Goal: Transaction & Acquisition: Purchase product/service

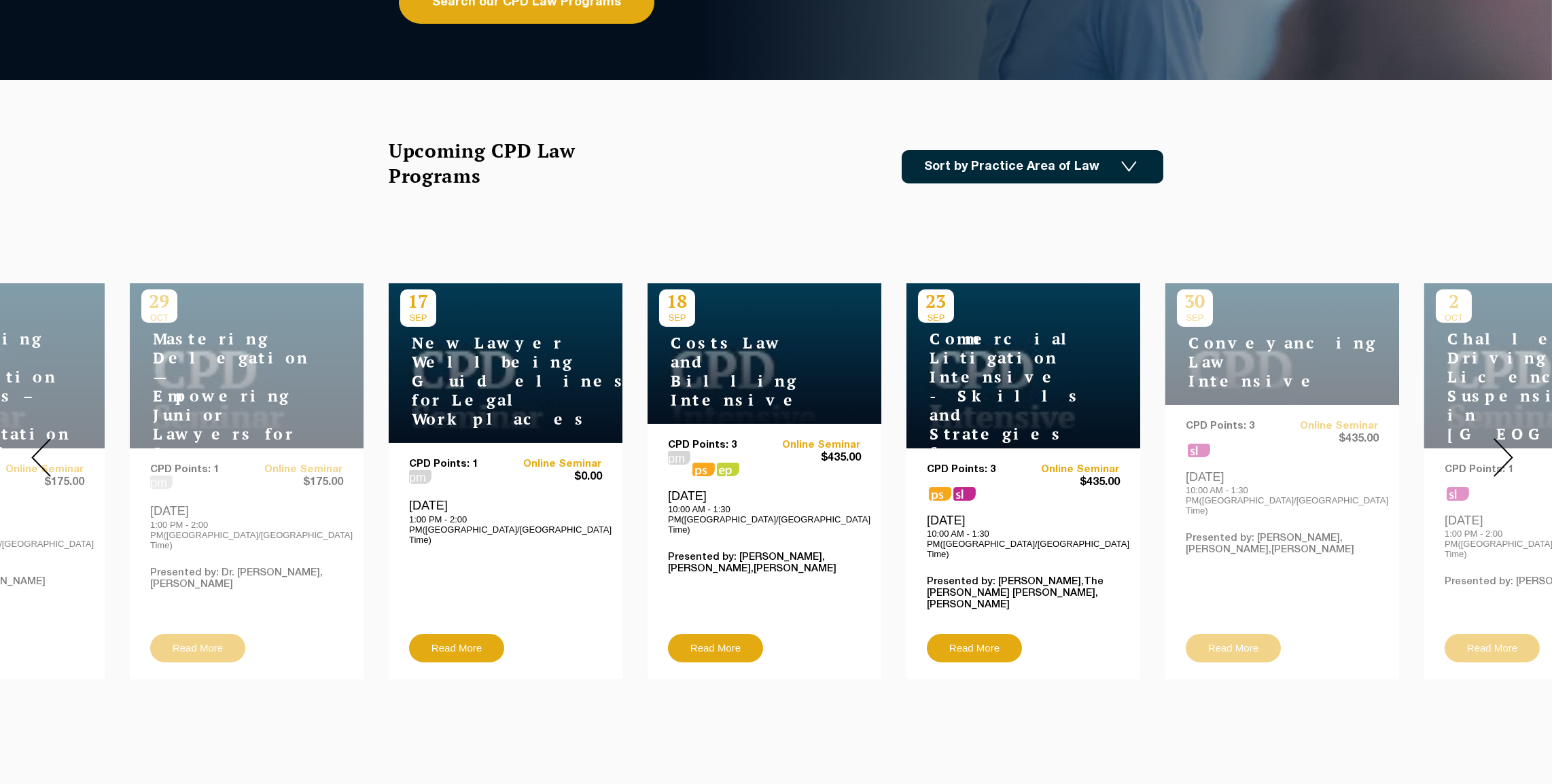
scroll to position [340, 0]
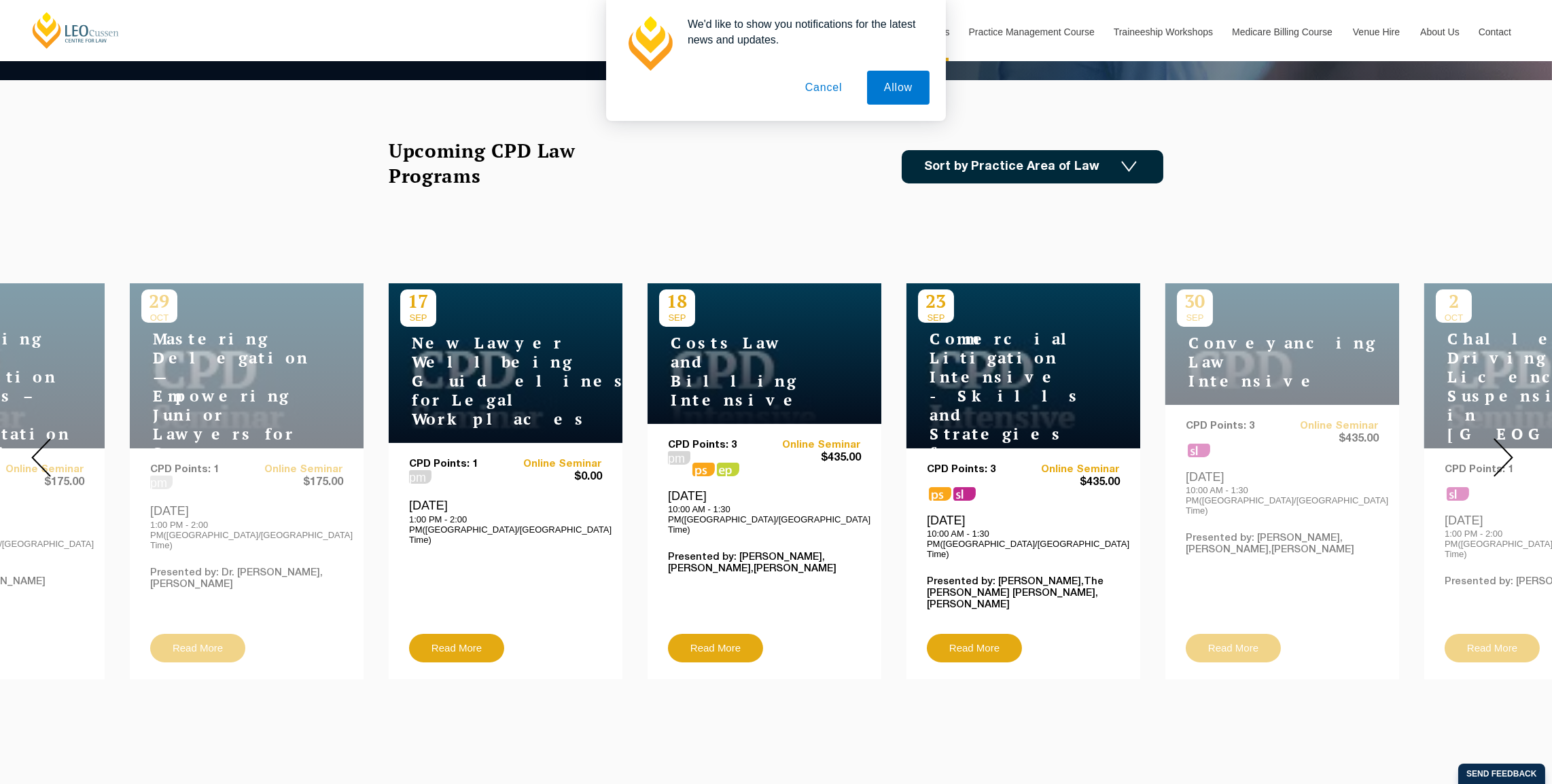
click at [1507, 444] on img at bounding box center [1503, 458] width 20 height 38
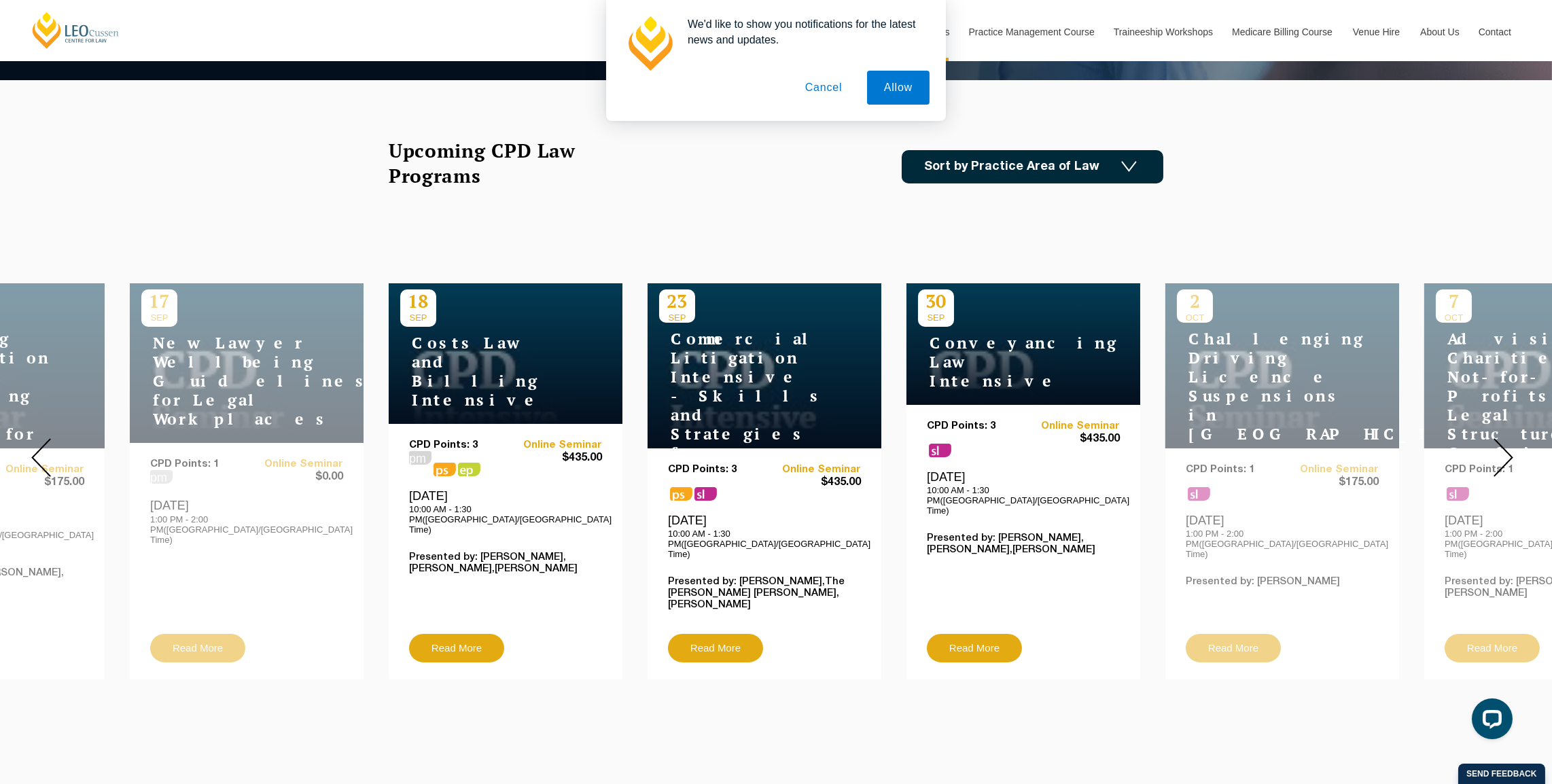
scroll to position [0, 0]
click at [1507, 444] on img at bounding box center [1503, 458] width 20 height 38
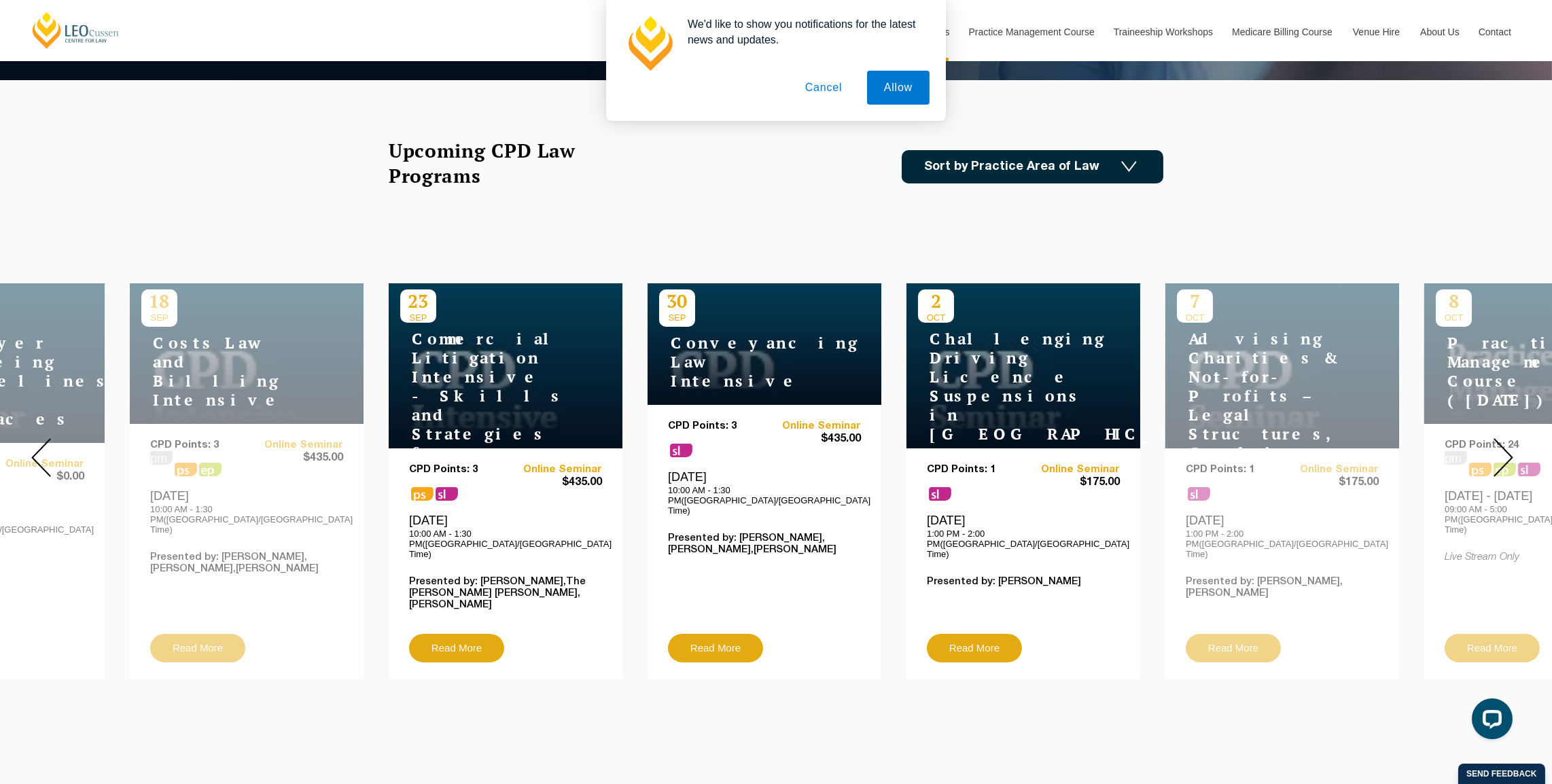
click at [1243, 627] on div "7 OCT Advising Charities & Not-for-Profits – Legal Structures, Compliance & Ris…" at bounding box center [1282, 481] width 234 height 396
click at [1508, 447] on img at bounding box center [1503, 458] width 20 height 38
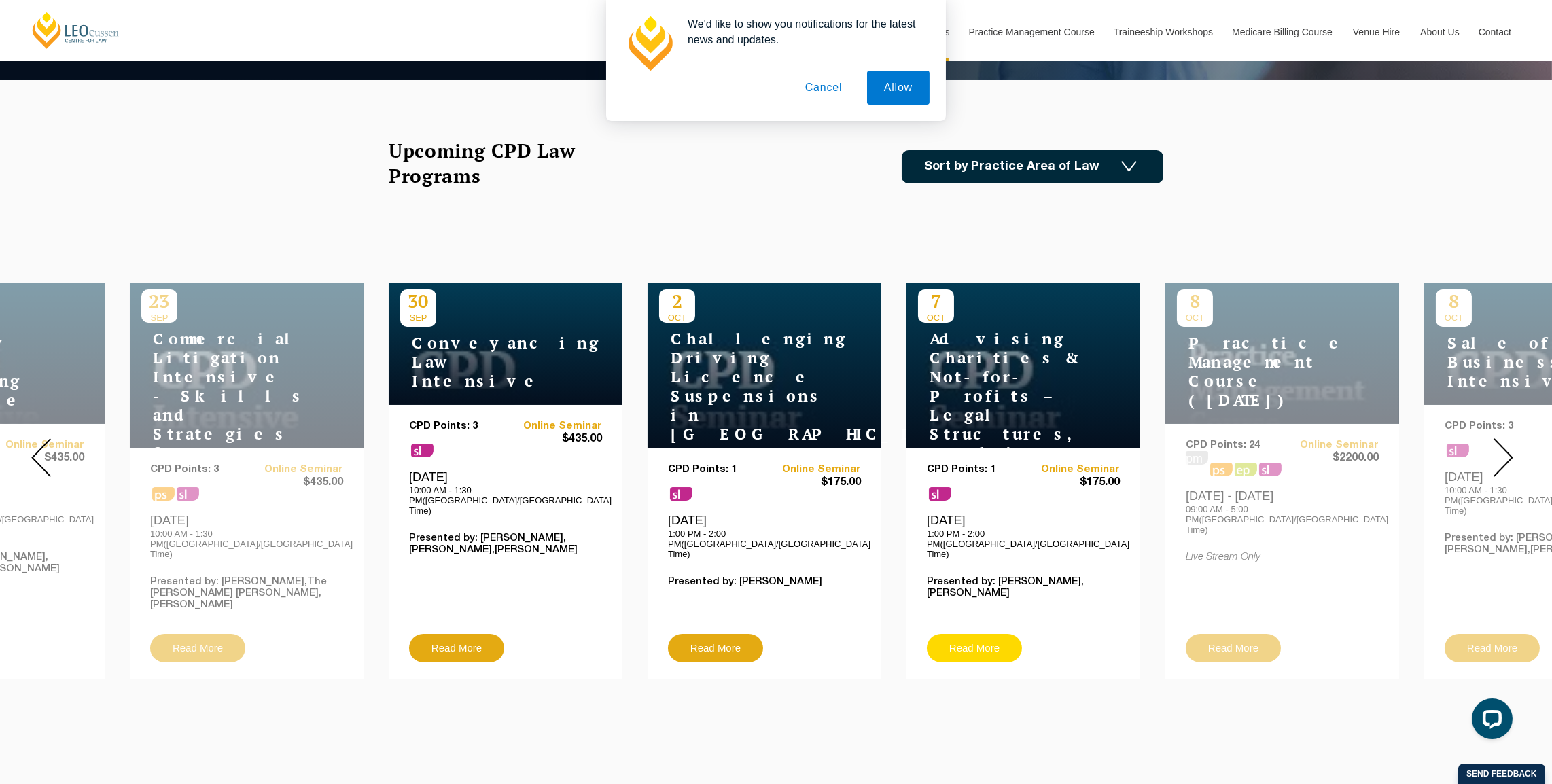
click at [986, 634] on link "Read More" at bounding box center [974, 648] width 95 height 29
click at [994, 335] on h4 "Advising Charities & Not-for-Profits – Legal Structures, Compliance & Risk Mana…" at bounding box center [1003, 415] width 170 height 171
click at [970, 355] on h4 "Advising Charities & Not-for-Profits – Legal Structures, Compliance & Risk Mana…" at bounding box center [1003, 415] width 170 height 171
click at [940, 309] on p "7" at bounding box center [936, 301] width 36 height 23
click at [1009, 401] on h4 "Advising Charities & Not-for-Profits – Legal Structures, Compliance & Risk Mana…" at bounding box center [1003, 415] width 170 height 171
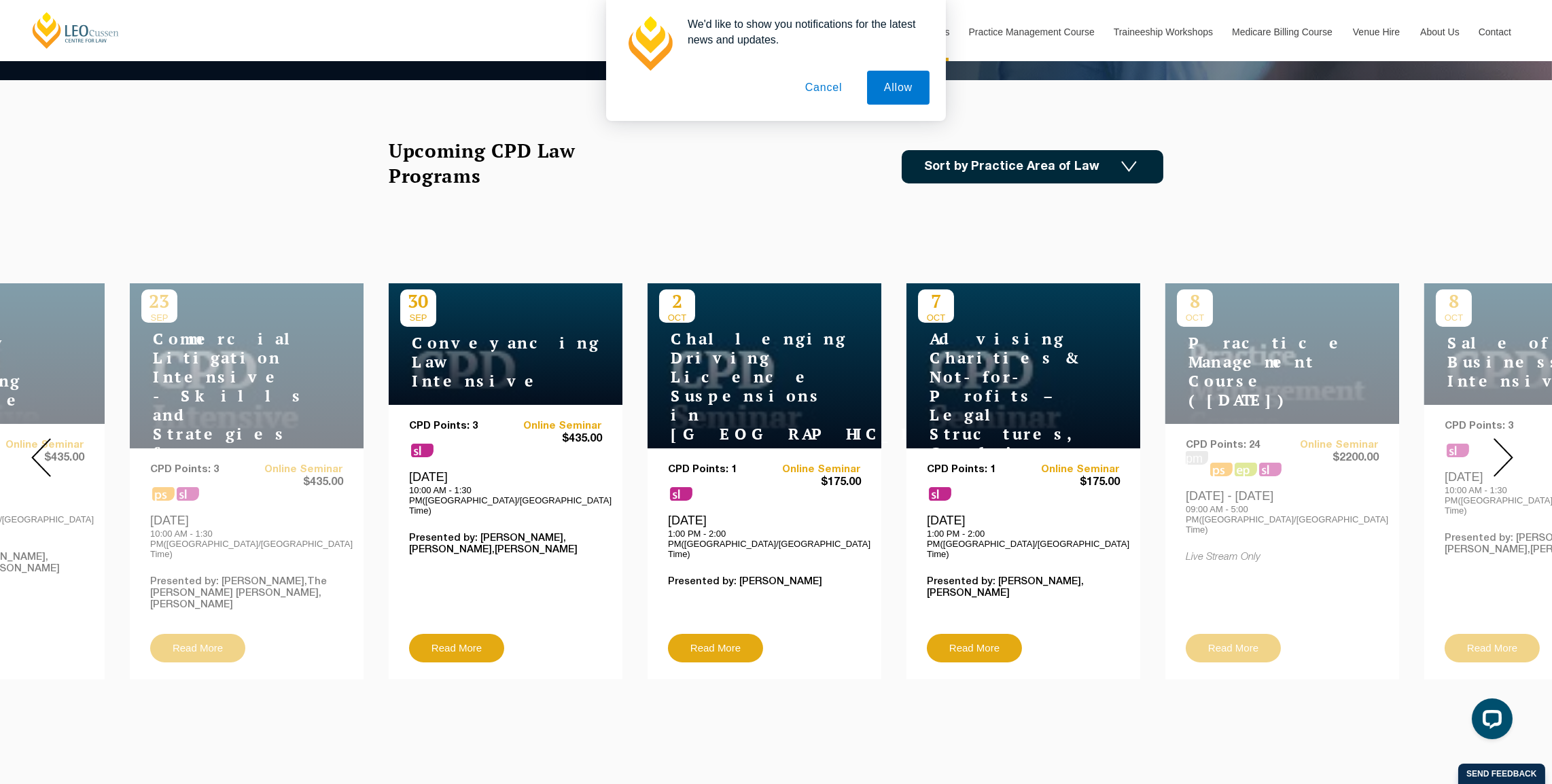
click at [832, 90] on button "Cancel" at bounding box center [824, 87] width 71 height 34
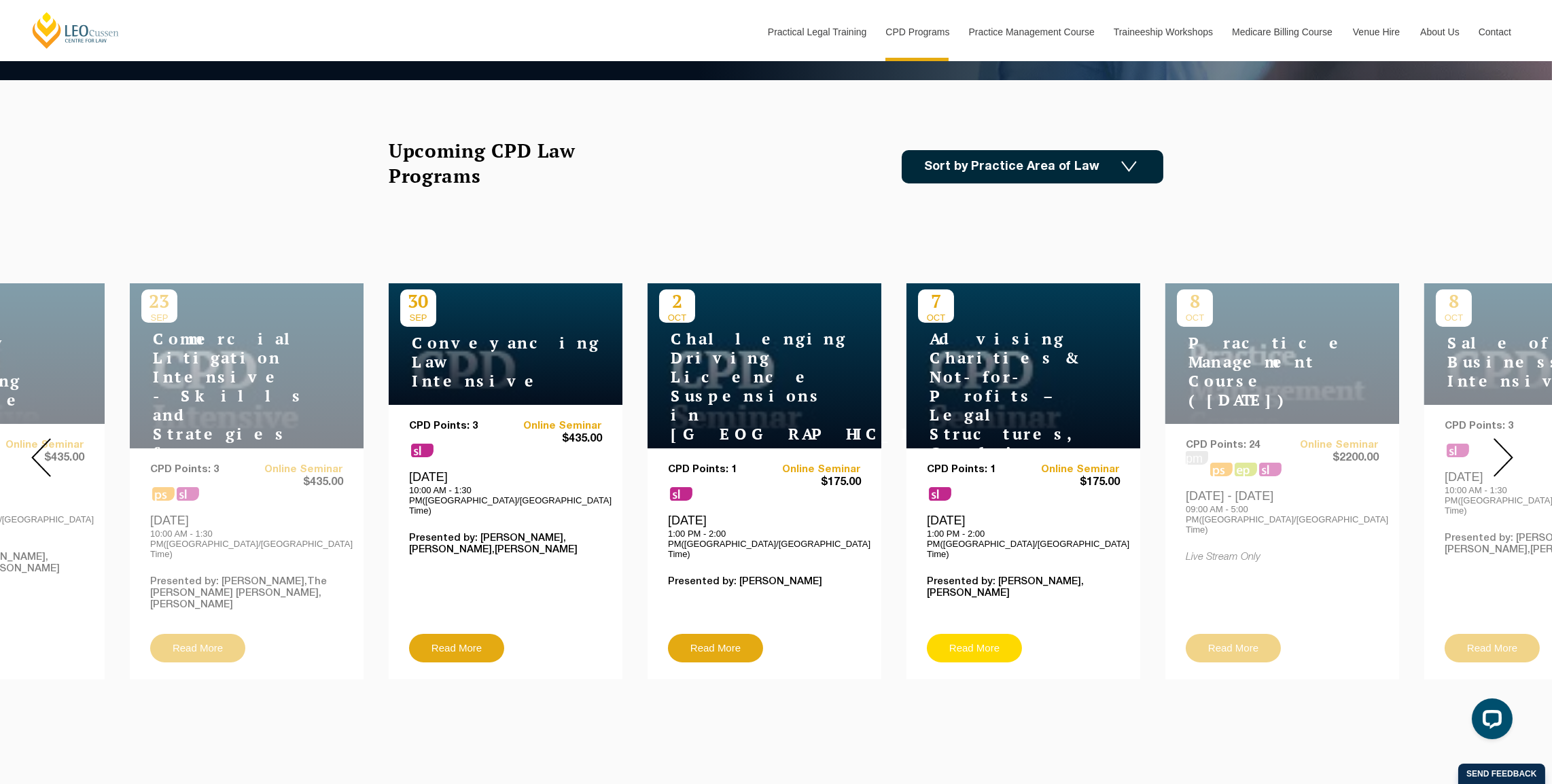
click at [962, 634] on link "Read More" at bounding box center [974, 648] width 95 height 29
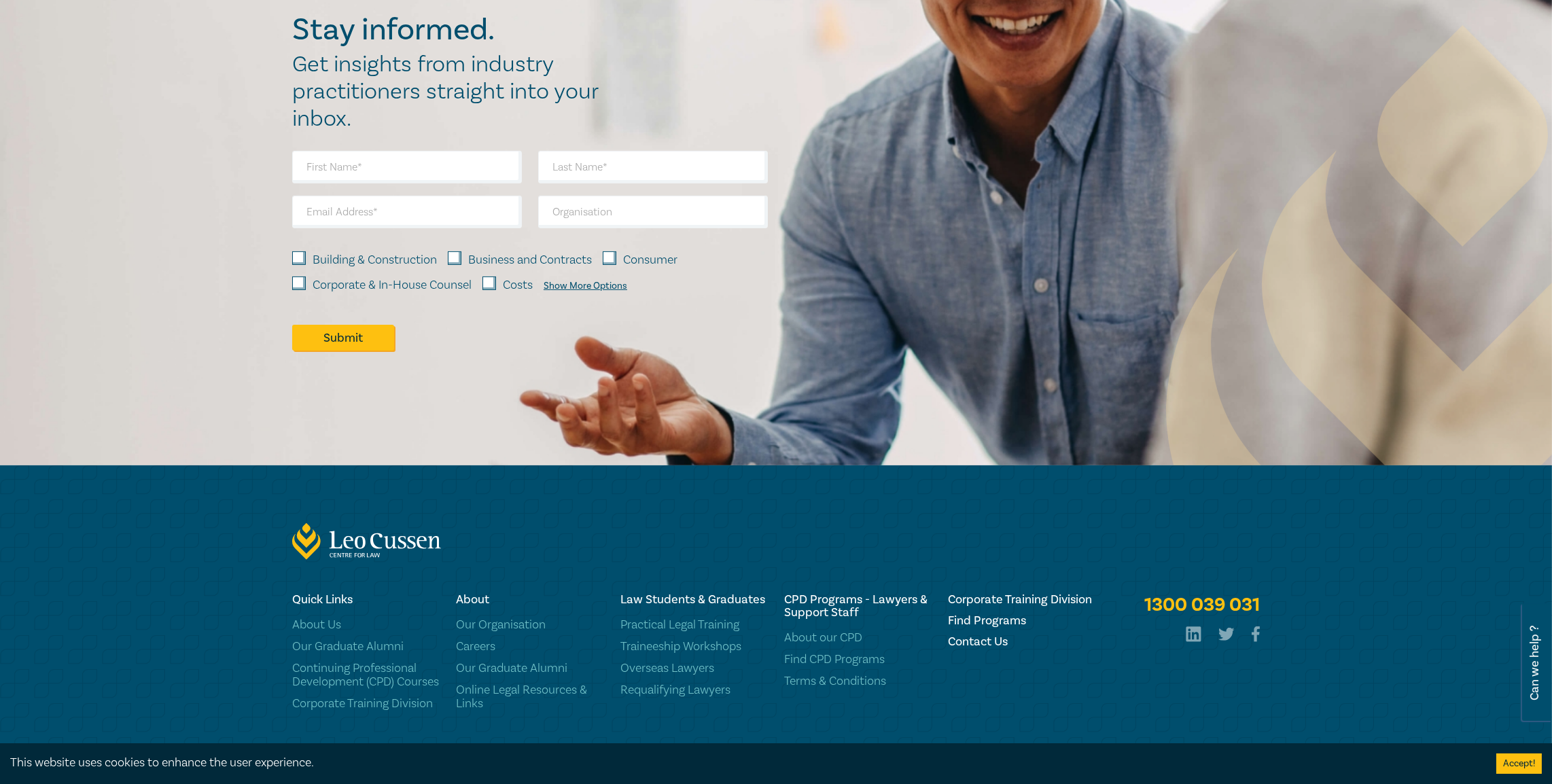
scroll to position [1895, 0]
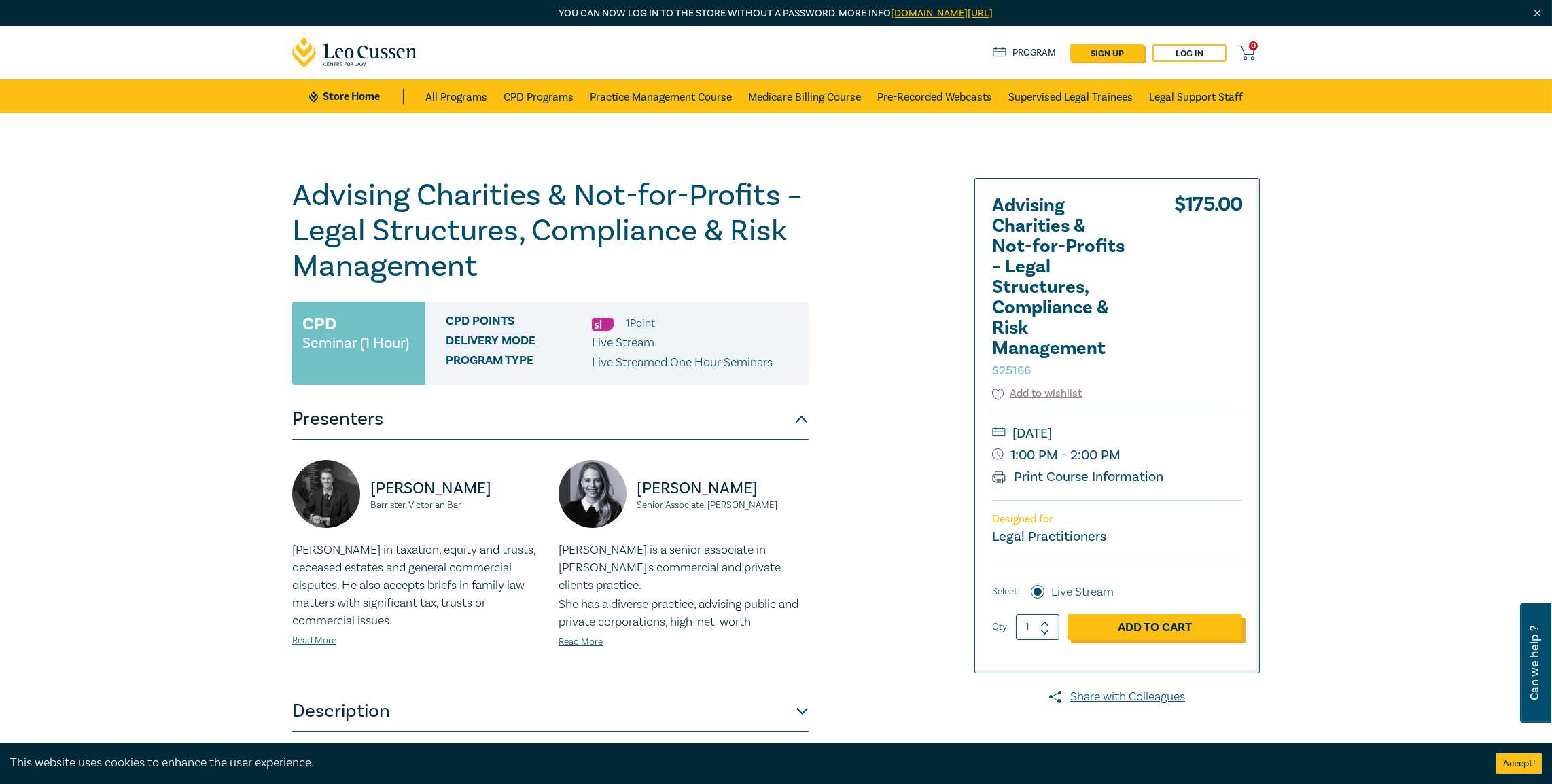
click at [1148, 623] on link "Add to Cart" at bounding box center [1155, 627] width 175 height 26
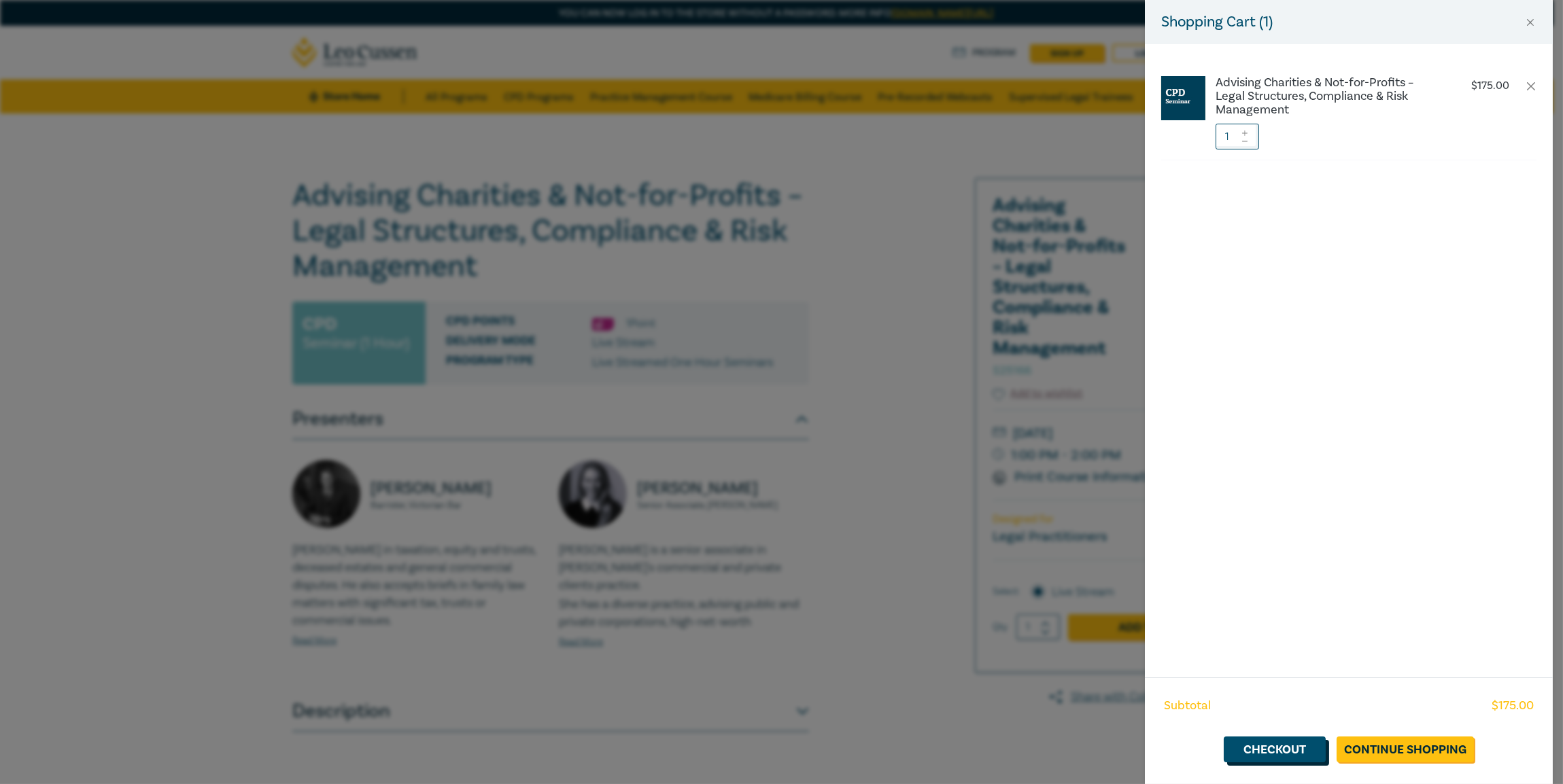
click at [1299, 754] on link "Checkout" at bounding box center [1275, 749] width 102 height 26
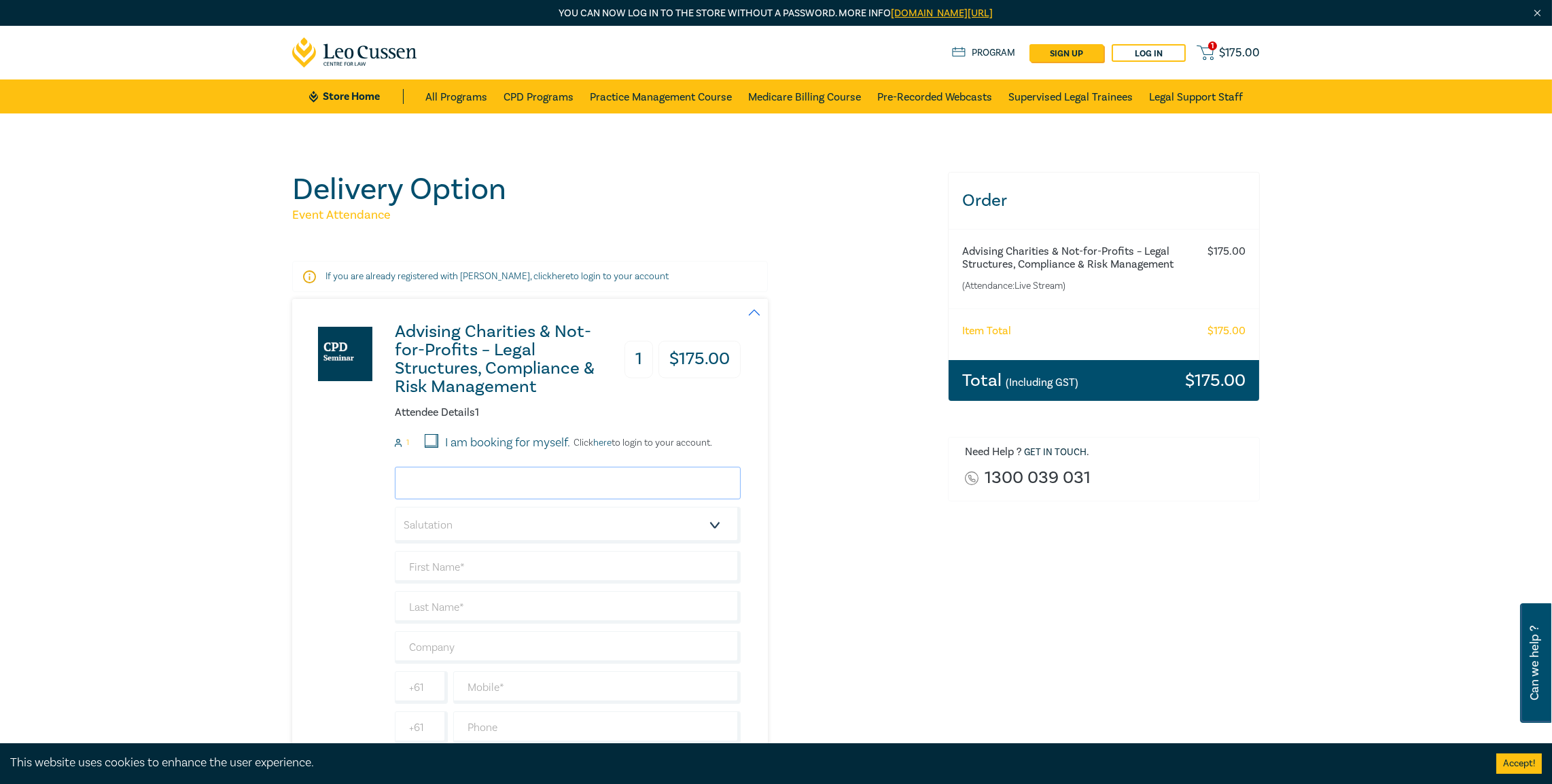
click at [471, 478] on input "email" at bounding box center [567, 483] width 346 height 33
type input "kdoherty@aitken.com.au"
type input "Kate"
type input "Doherty"
type input "[PERSON_NAME] Partners"
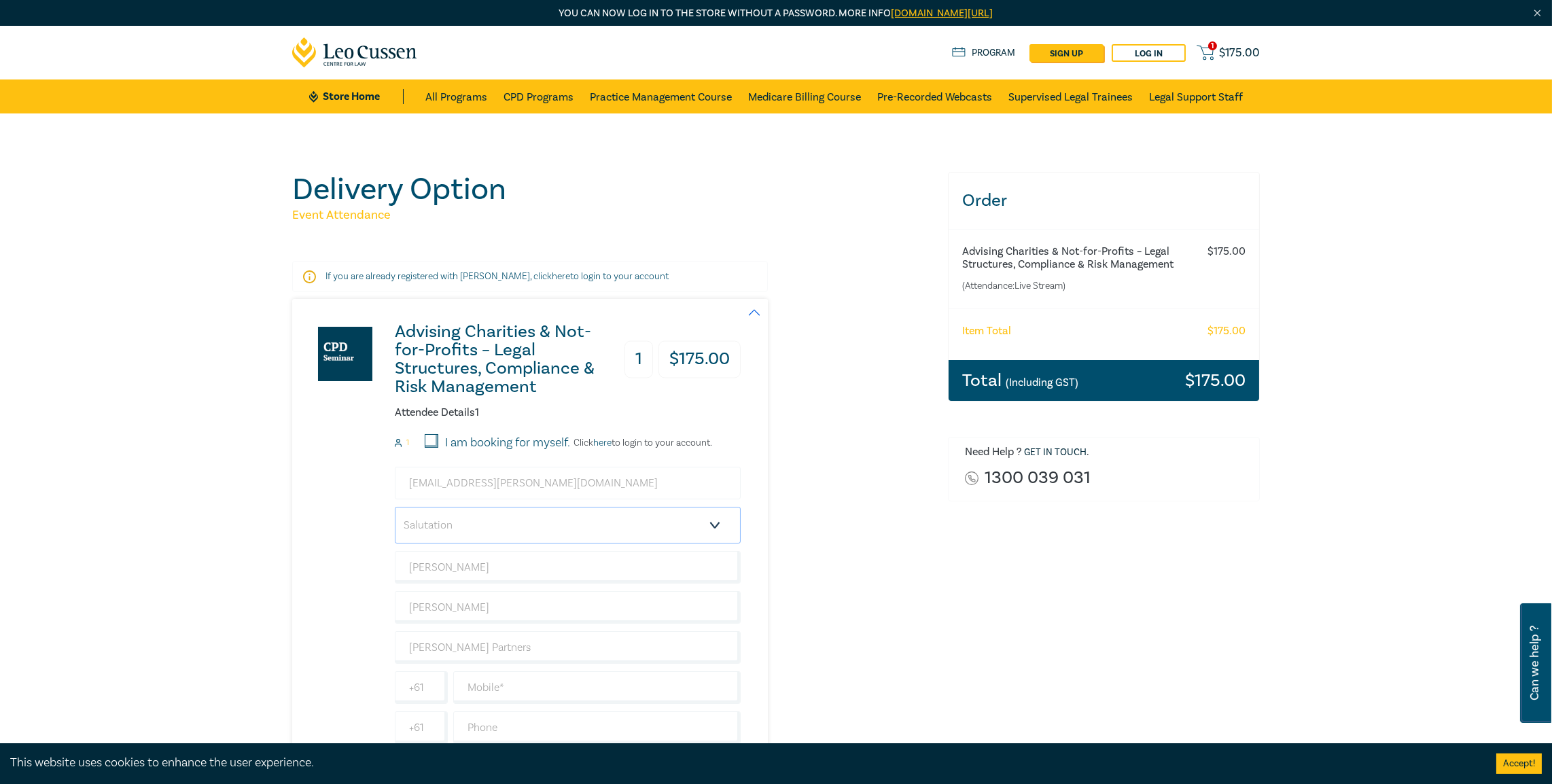
scroll to position [272, 0]
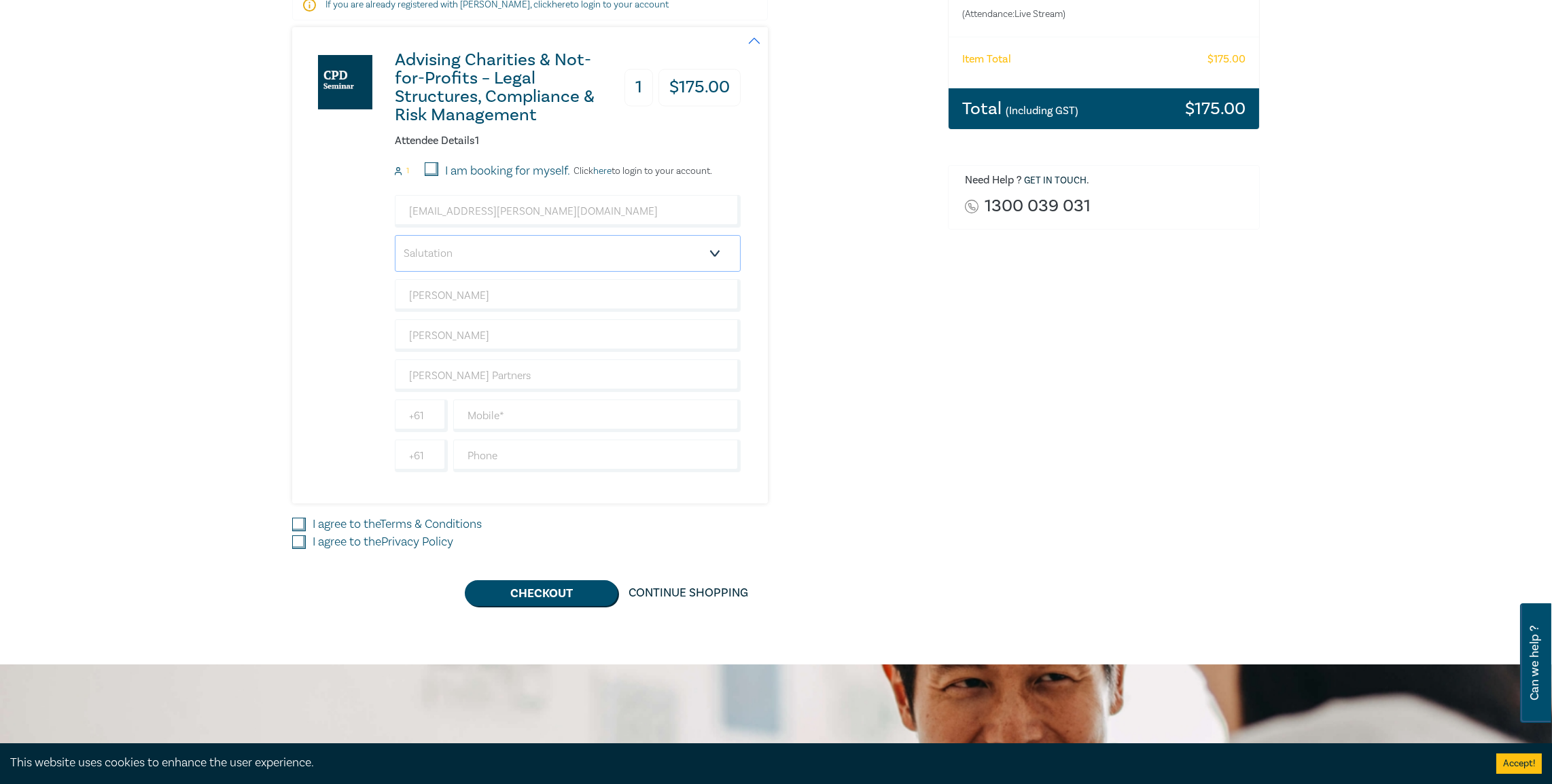
click at [421, 259] on select "Salutation Mr. Mrs. Ms. Miss Dr. Prof. Other" at bounding box center [567, 254] width 346 height 37
select select "Mrs."
click at [395, 235] on select "Salutation Mr. Mrs. Ms. Miss Dr. Prof. Other" at bounding box center [567, 254] width 346 height 37
drag, startPoint x: 305, startPoint y: 519, endPoint x: 299, endPoint y: 532, distance: 14.3
click at [304, 520] on input "I agree to the Terms & Conditions" at bounding box center [299, 524] width 13 height 13
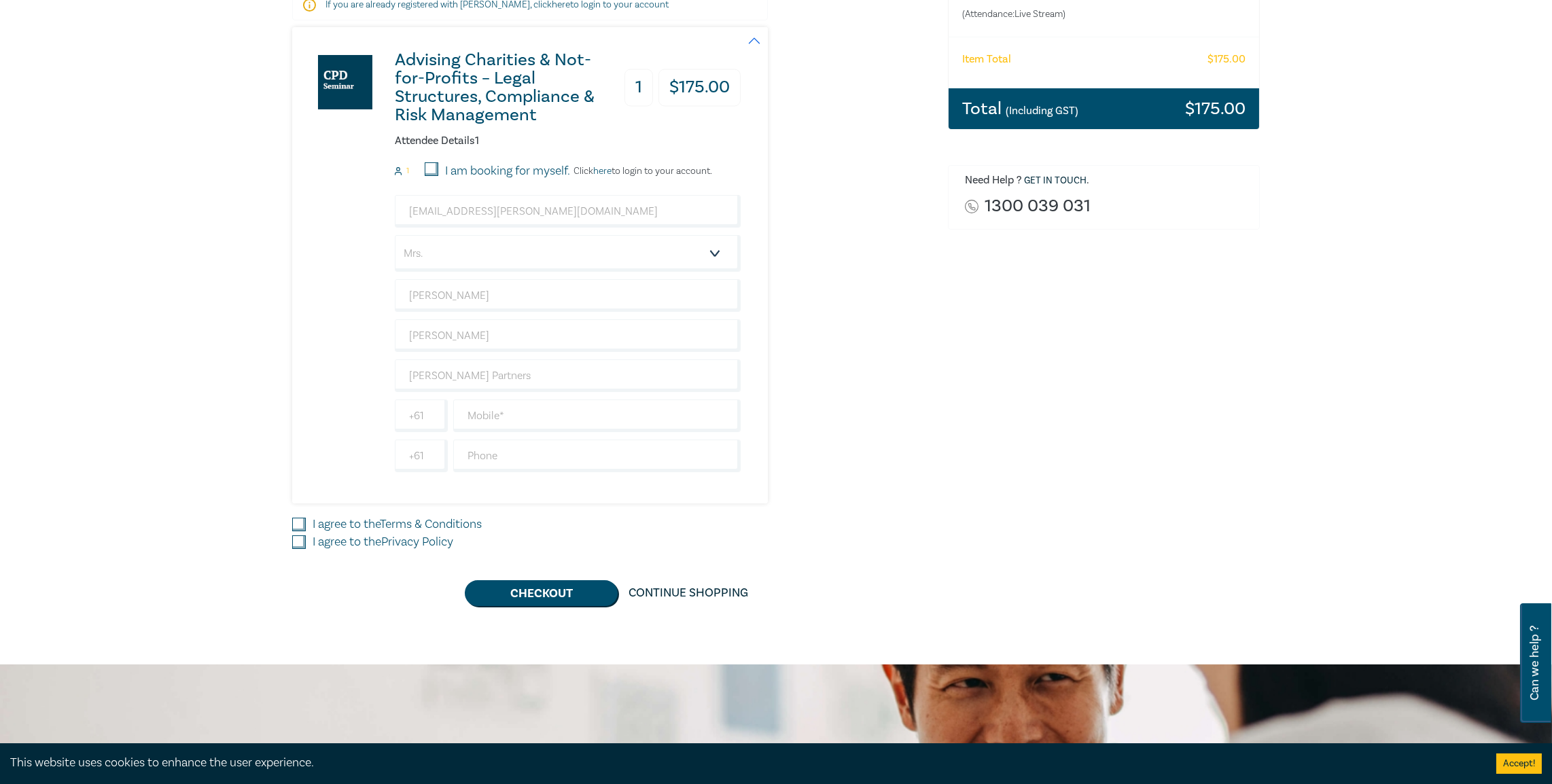
checkbox input "true"
click at [300, 539] on input "I agree to the Privacy Policy" at bounding box center [299, 542] width 13 height 13
checkbox input "true"
click at [498, 410] on input "text" at bounding box center [597, 416] width 287 height 33
type input "0410706459"
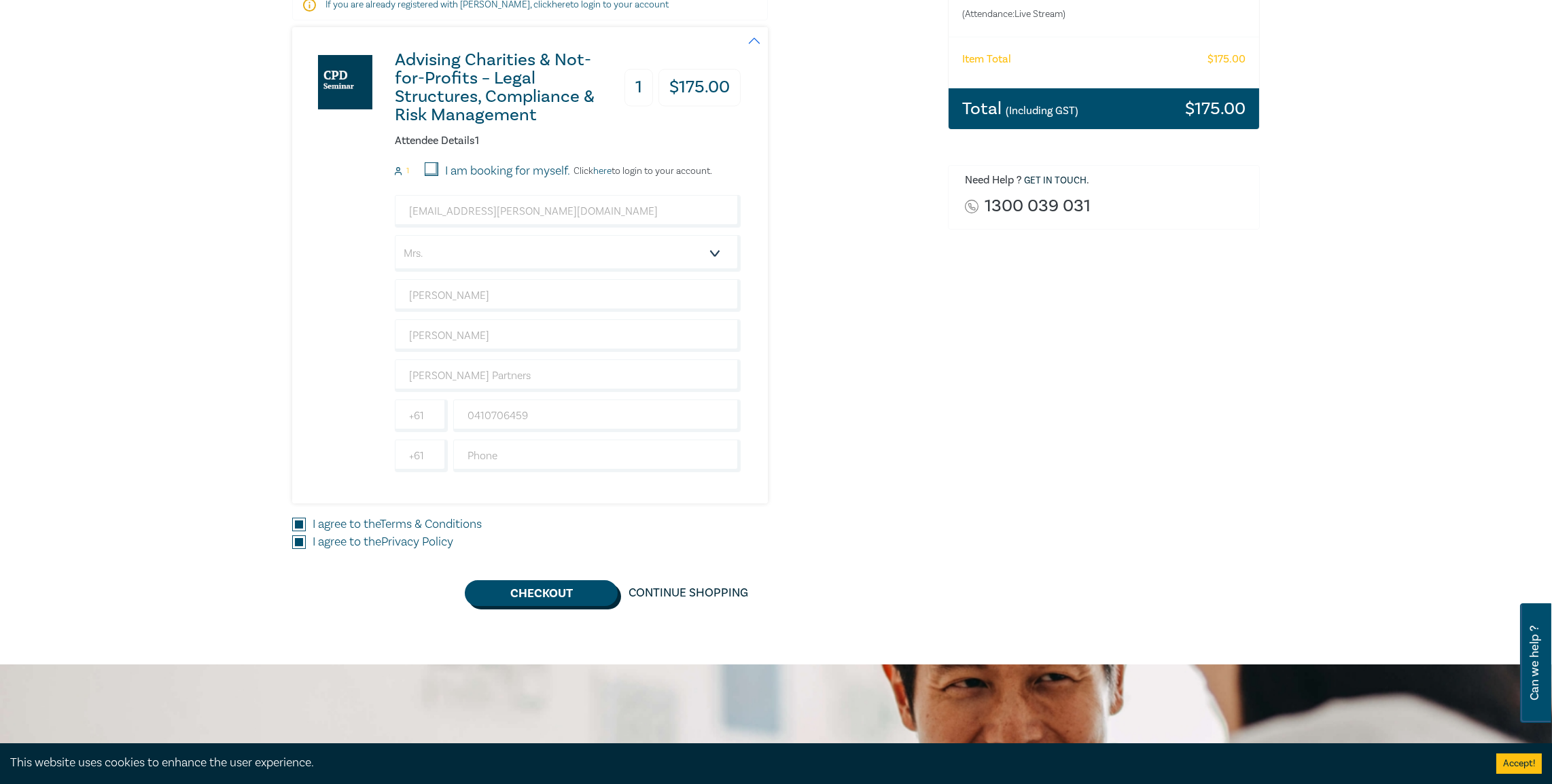
click at [572, 586] on button "Checkout" at bounding box center [541, 593] width 153 height 26
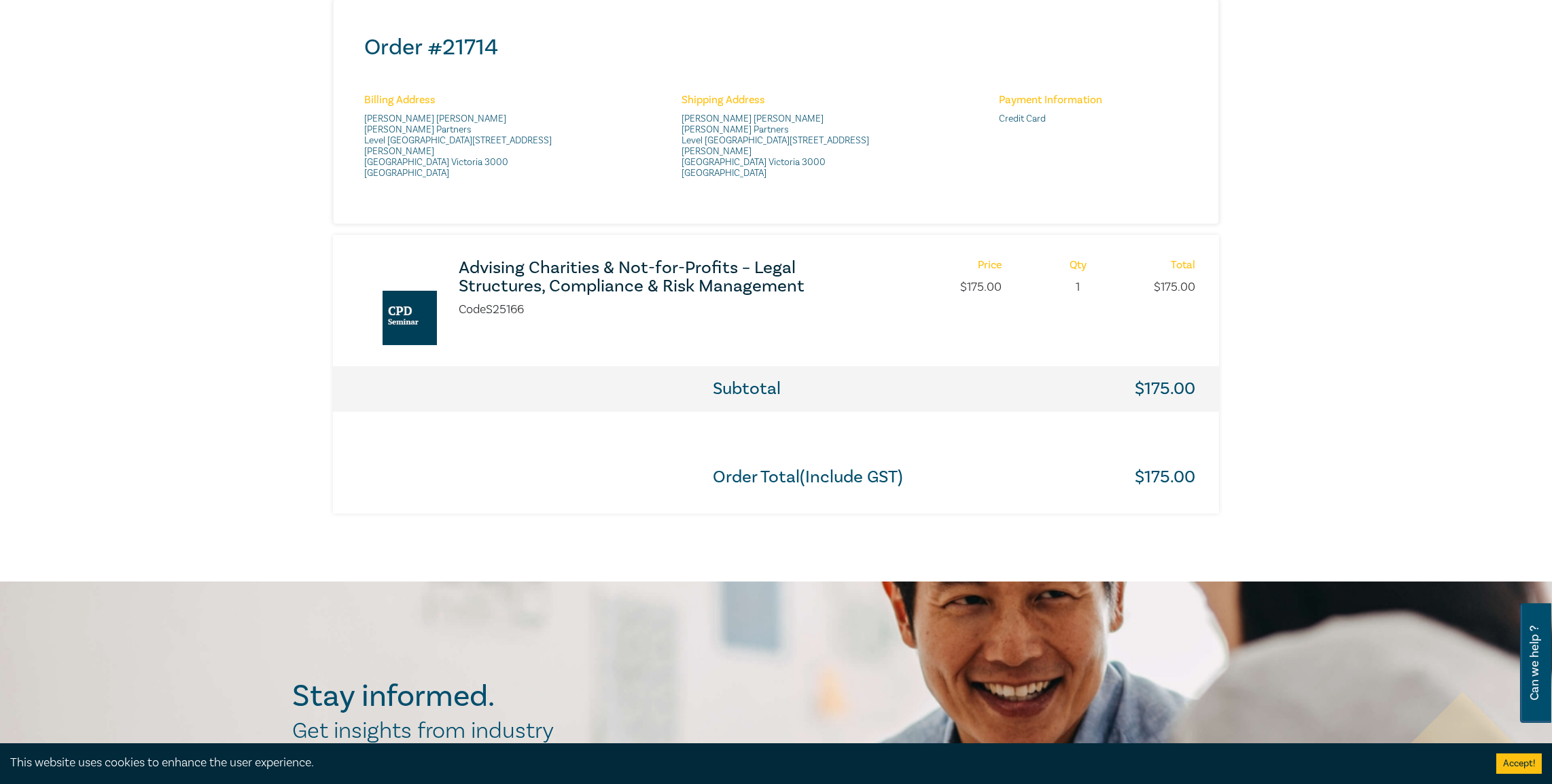
scroll to position [408, 0]
